Goal: Find specific page/section: Find specific page/section

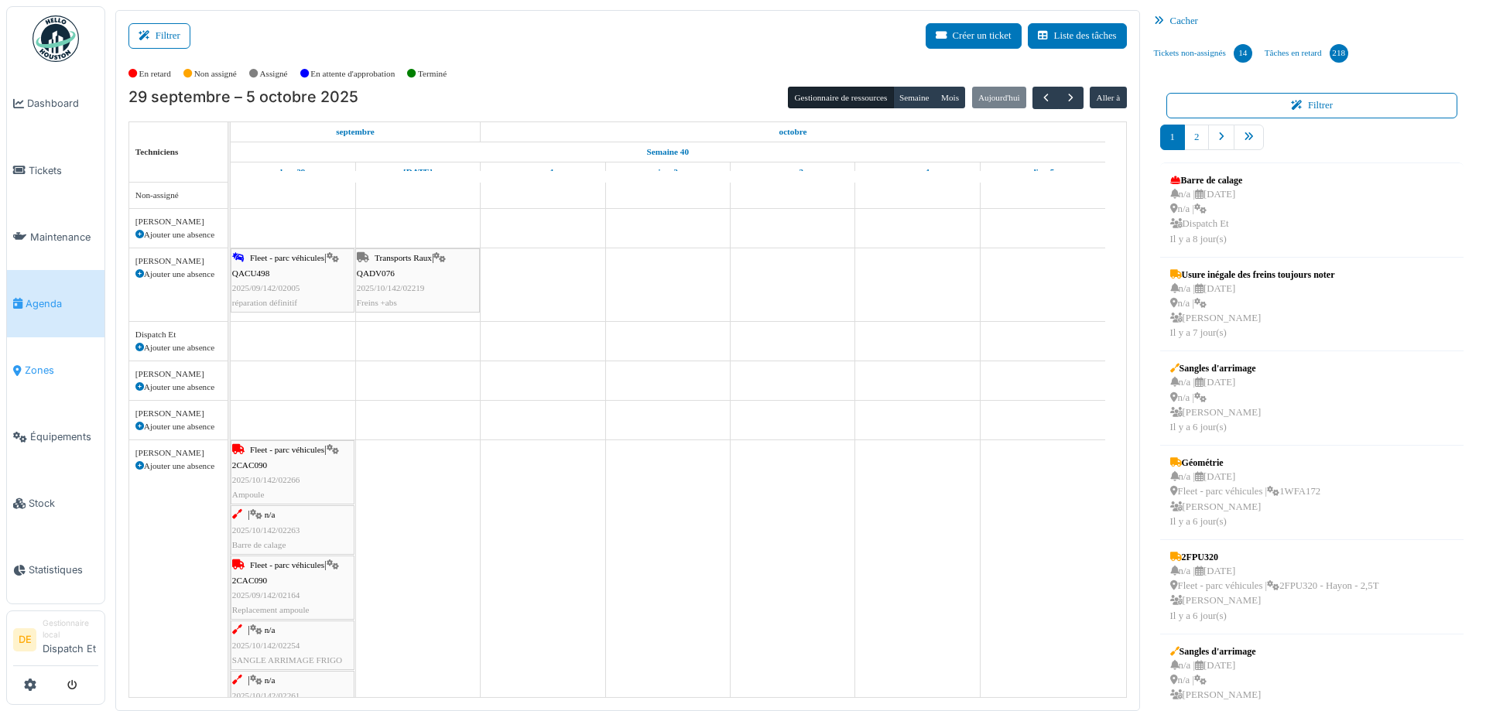
click at [50, 365] on span "Zones" at bounding box center [62, 370] width 74 height 15
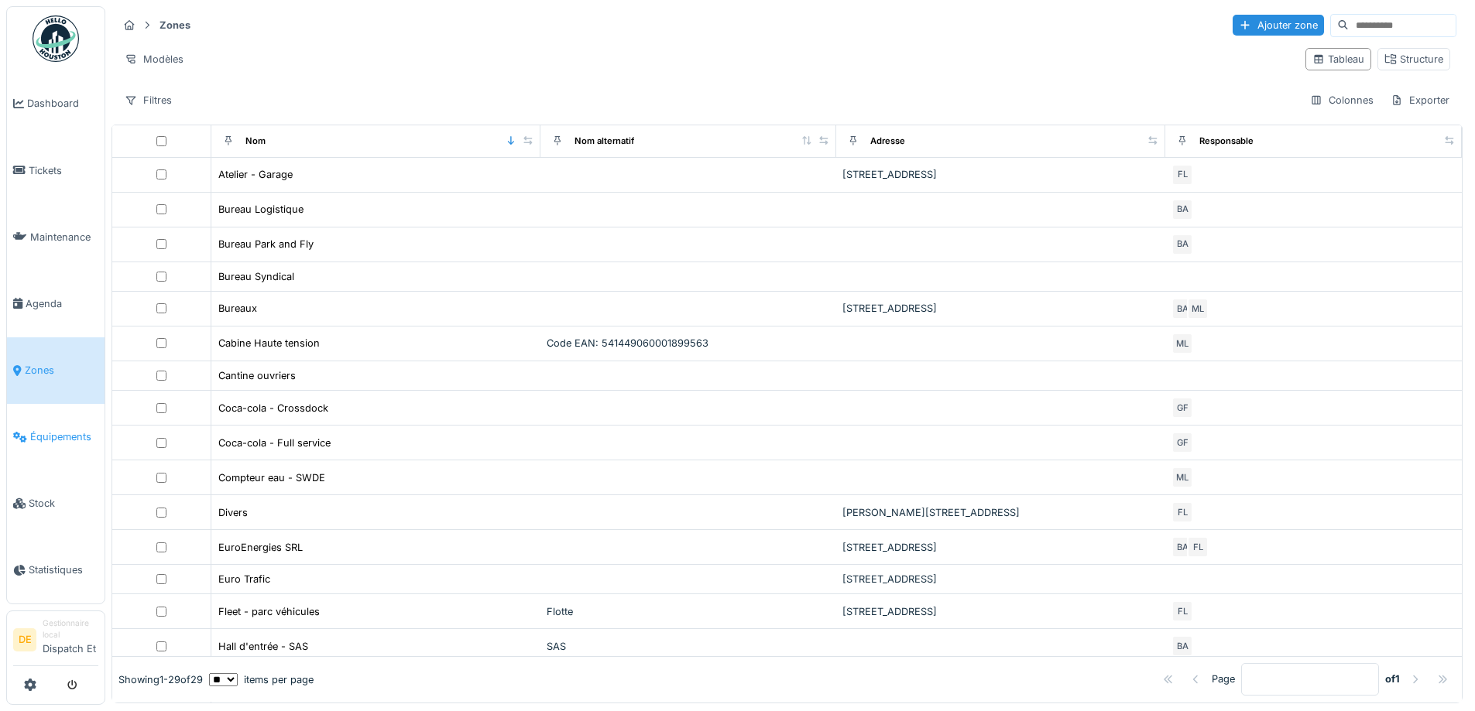
click at [32, 432] on span "Équipements" at bounding box center [64, 437] width 68 height 15
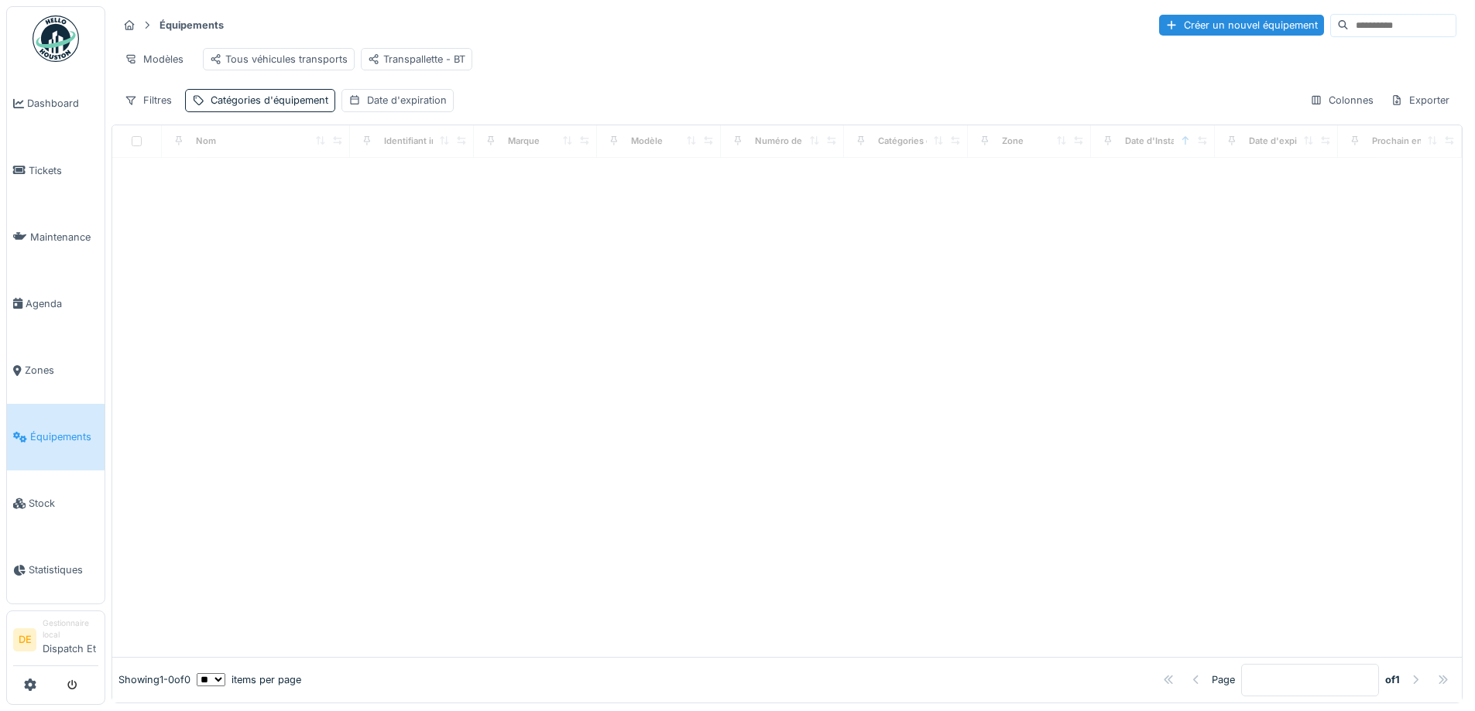
click at [1349, 22] on input at bounding box center [1402, 26] width 107 height 22
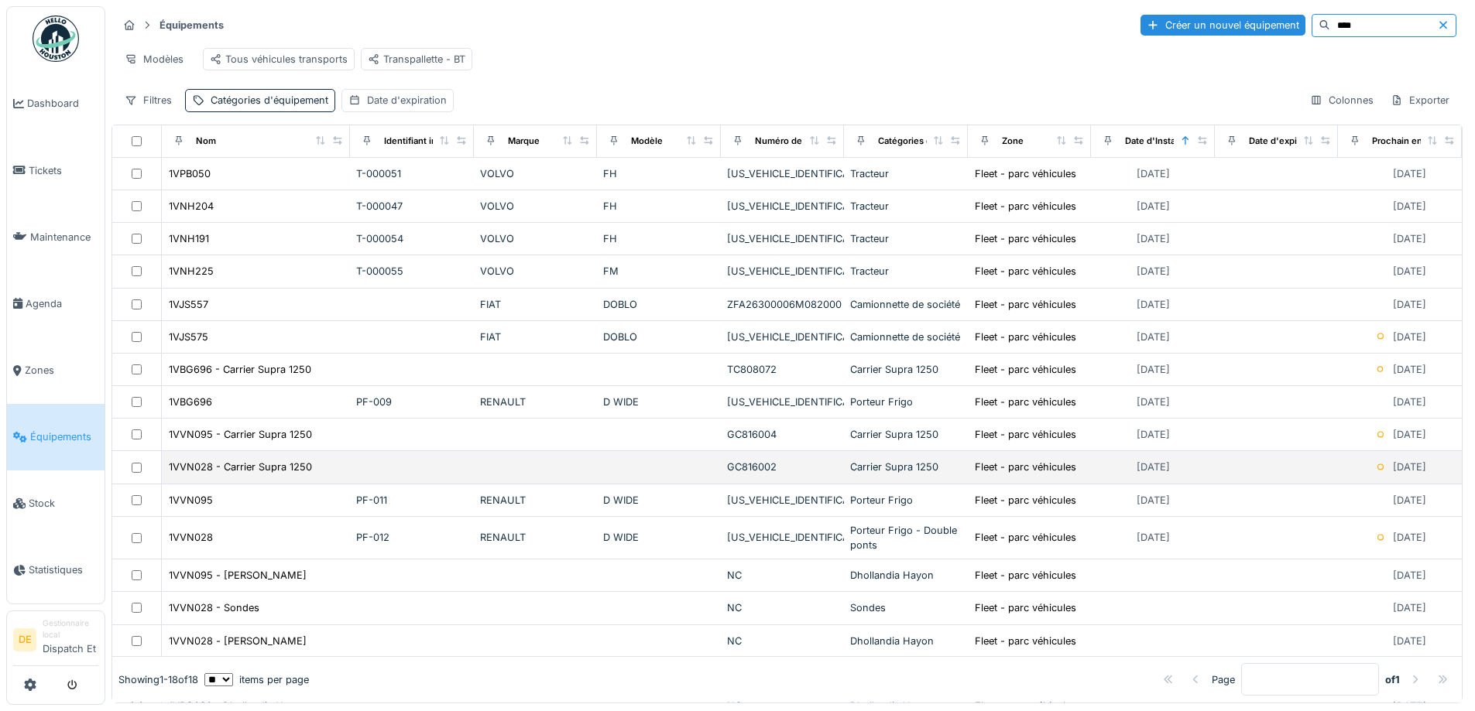
type input "****"
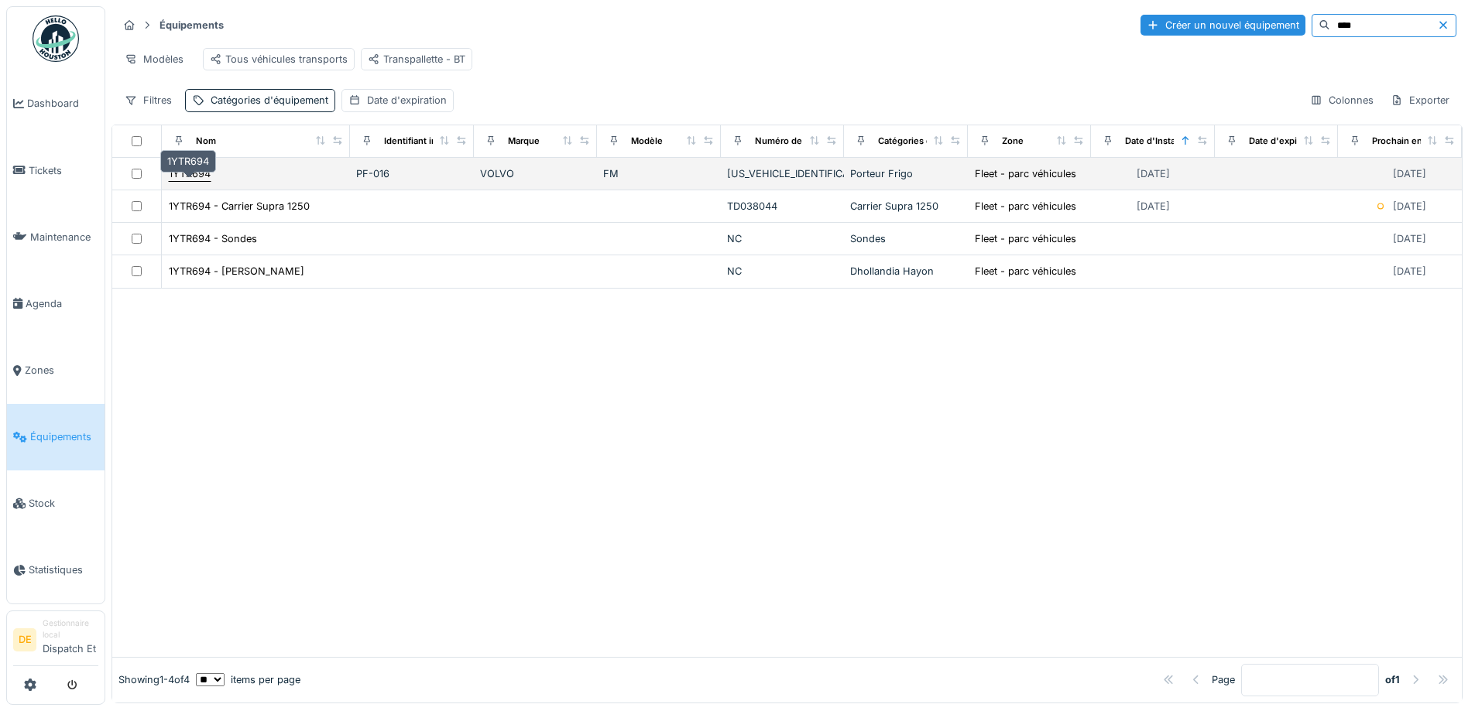
click at [190, 181] on div "1YTR694" at bounding box center [190, 173] width 42 height 15
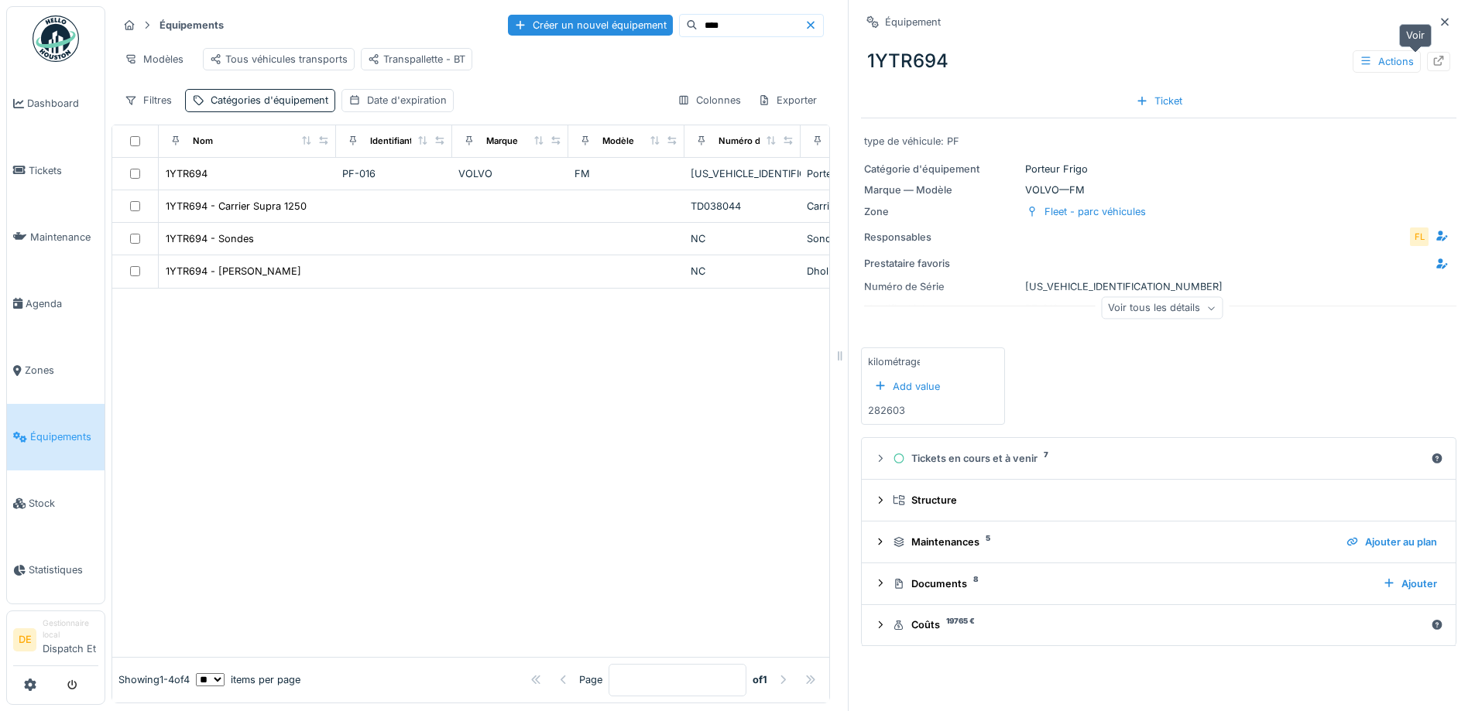
click at [1427, 61] on div at bounding box center [1438, 61] width 23 height 19
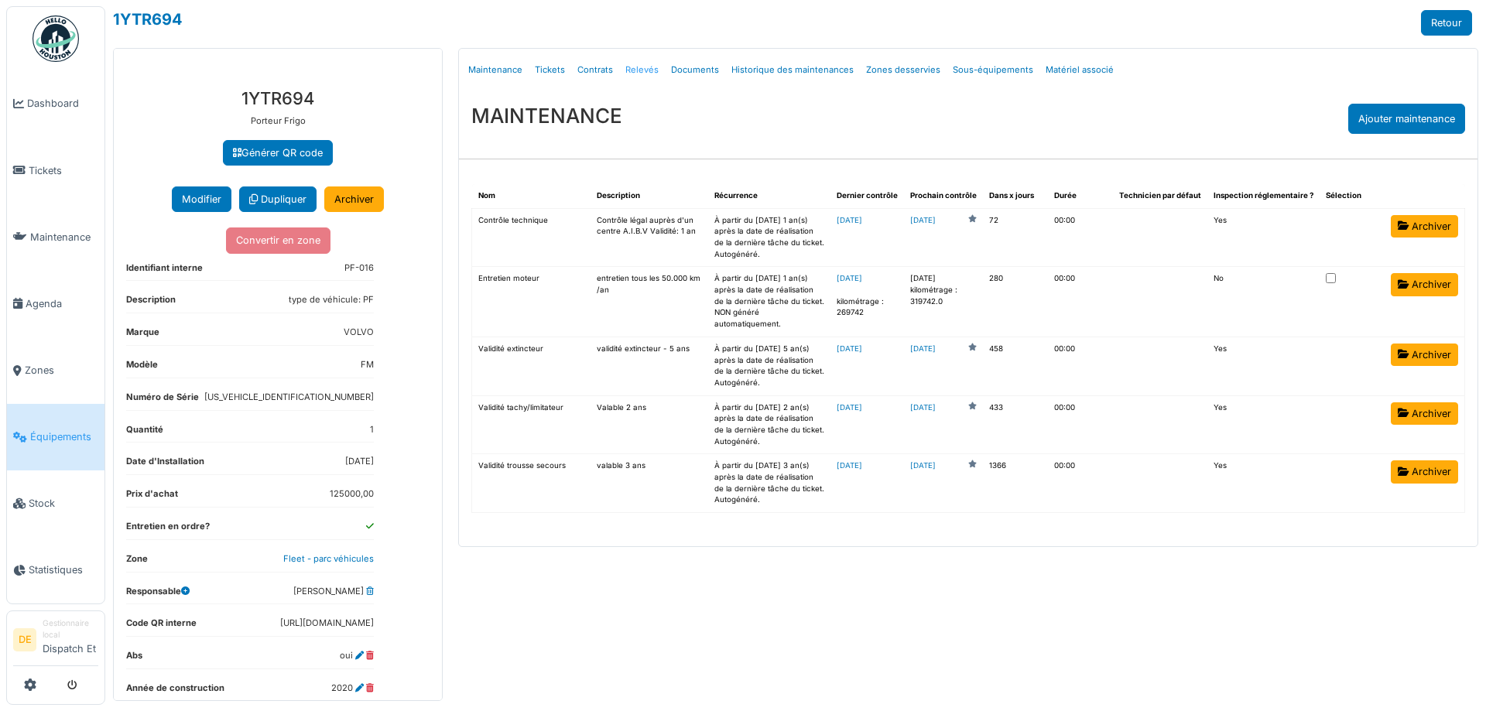
click at [627, 69] on link "Relevés" at bounding box center [642, 70] width 46 height 36
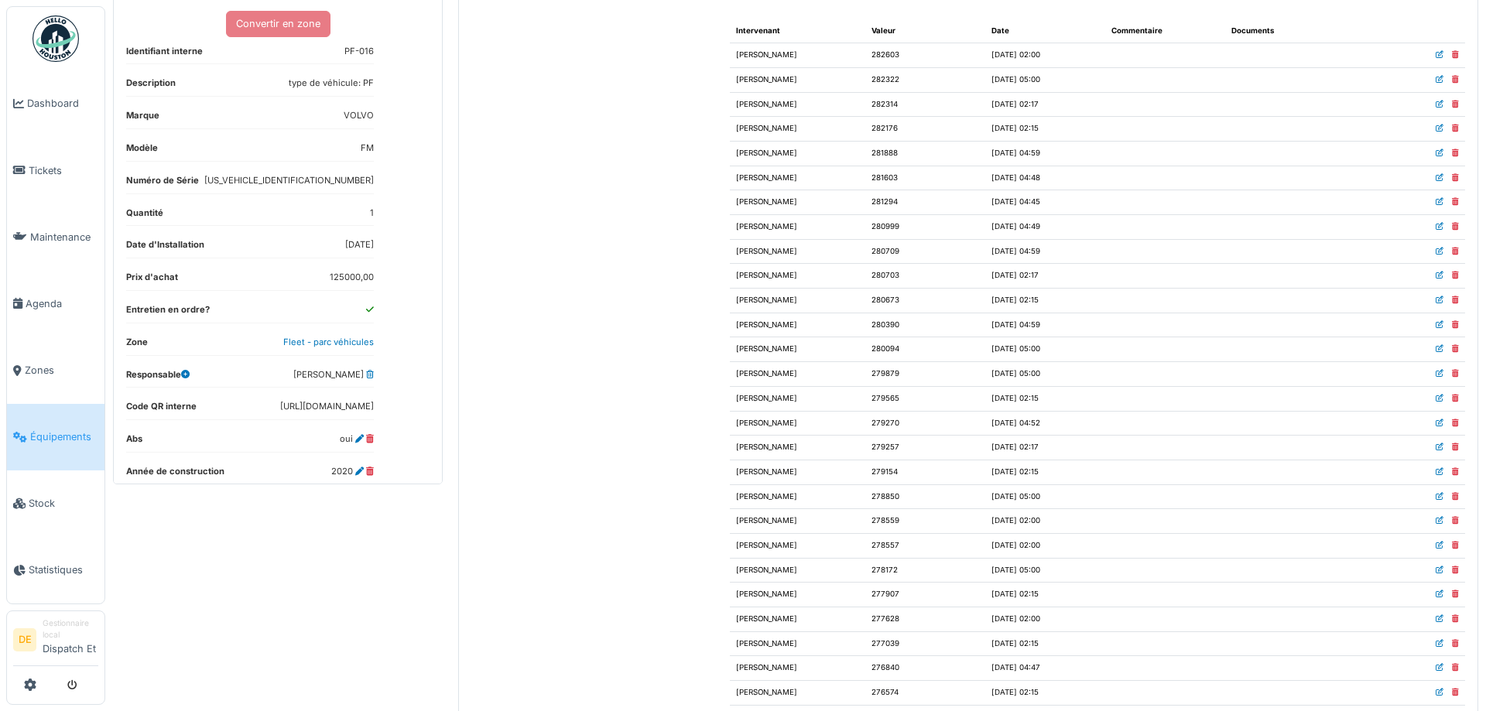
scroll to position [186, 0]
